Goal: Information Seeking & Learning: Check status

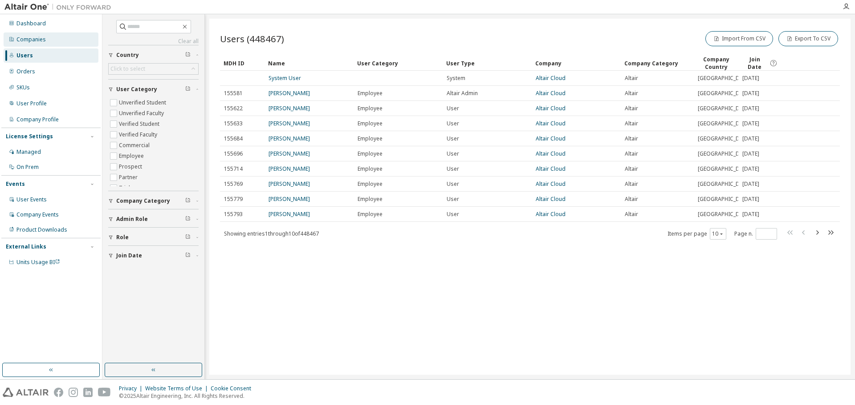
click at [47, 43] on div "Companies" at bounding box center [51, 39] width 95 height 14
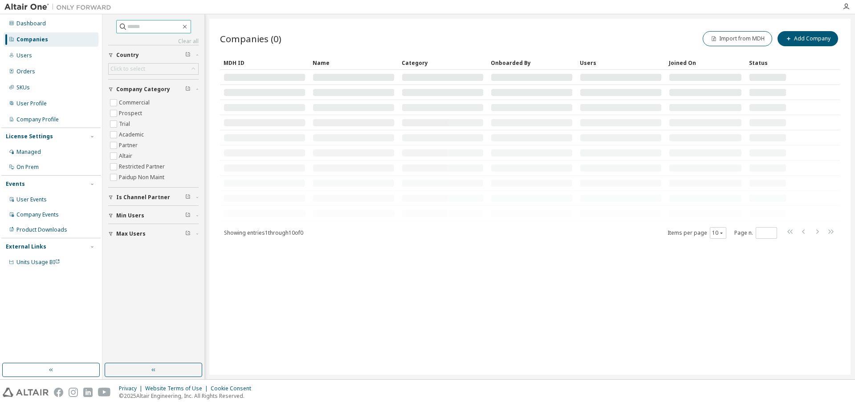
click at [147, 28] on input "text" at bounding box center [153, 26] width 53 height 9
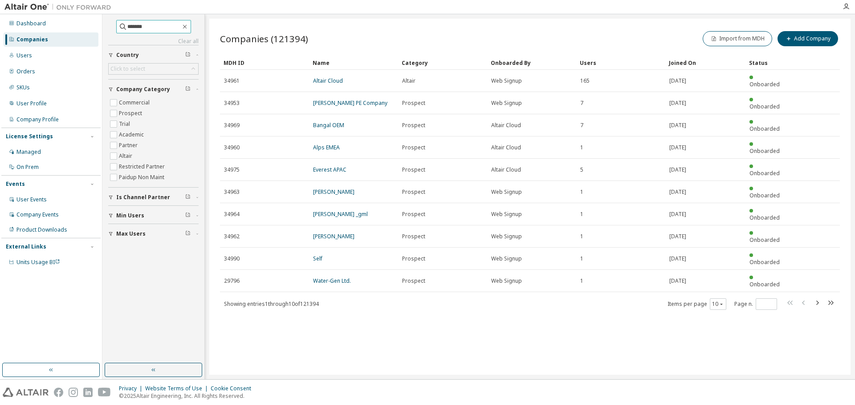
type input "*******"
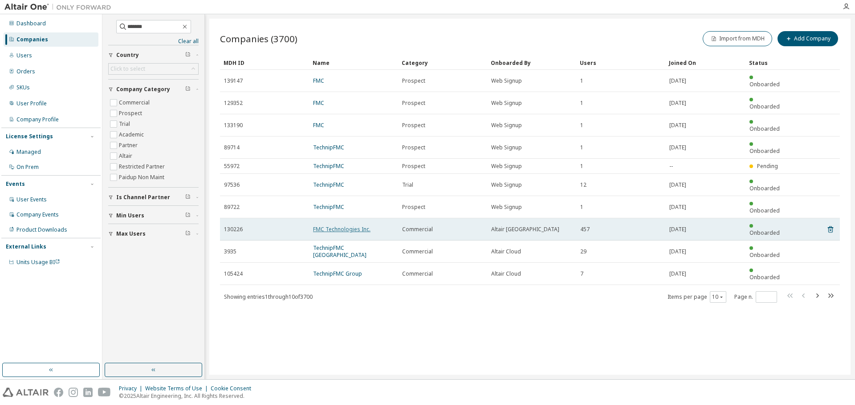
click at [314, 226] on link "FMC Technologies Inc." at bounding box center [341, 230] width 57 height 8
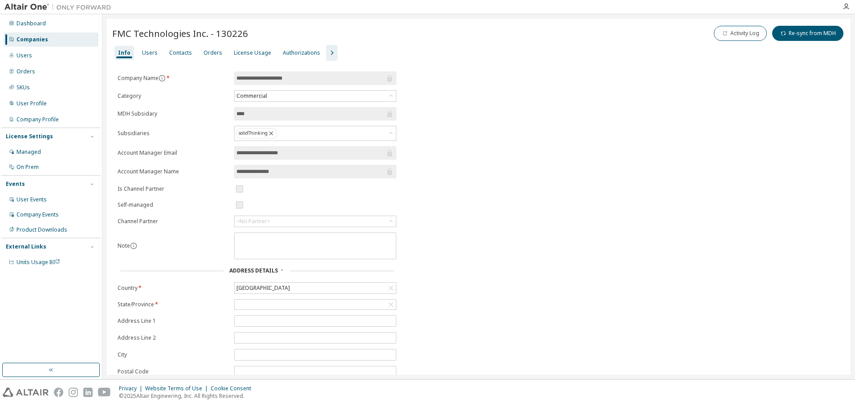
click at [327, 55] on icon "button" at bounding box center [331, 53] width 11 height 11
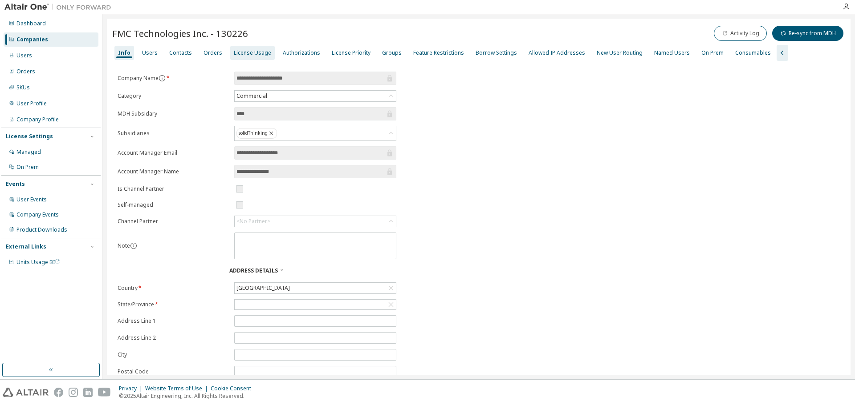
click at [243, 53] on div "License Usage" at bounding box center [252, 52] width 37 height 7
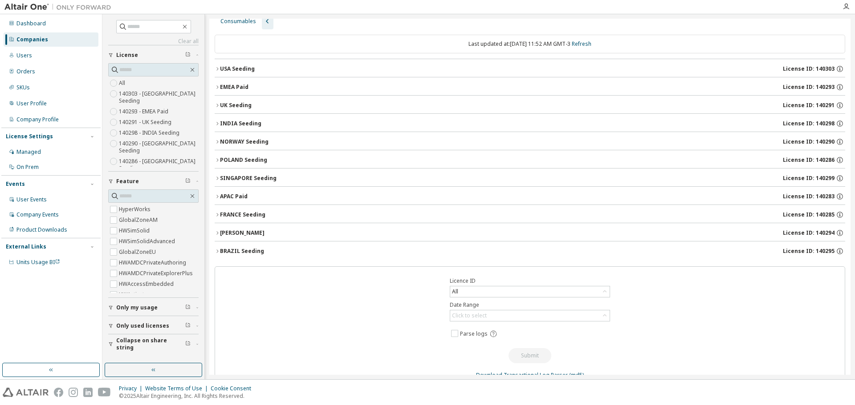
scroll to position [62, 0]
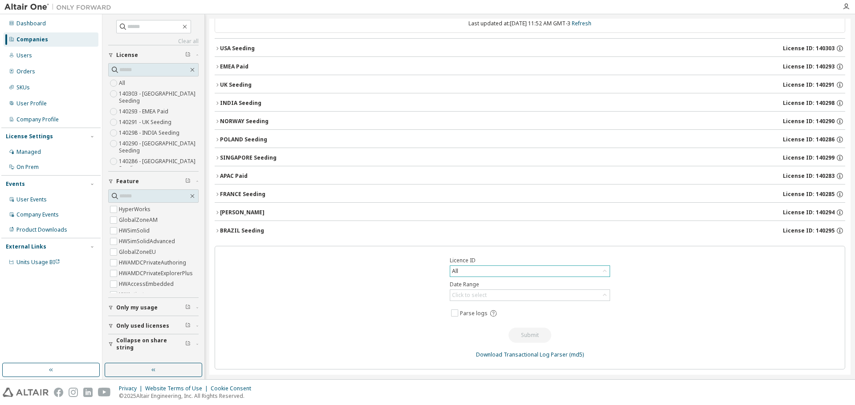
click at [484, 275] on div "All" at bounding box center [529, 271] width 159 height 11
click at [484, 273] on div "All" at bounding box center [529, 271] width 159 height 11
click at [491, 299] on div "Click to select" at bounding box center [529, 295] width 159 height 11
click at [489, 334] on li "Year to date" at bounding box center [527, 332] width 158 height 12
click at [513, 275] on div "All" at bounding box center [529, 271] width 159 height 11
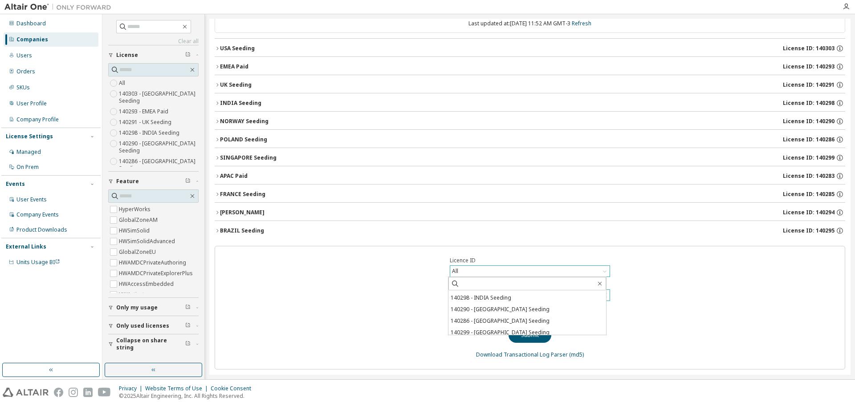
scroll to position [0, 0]
click at [469, 299] on li "All" at bounding box center [527, 297] width 158 height 12
